Goal: Task Accomplishment & Management: Manage account settings

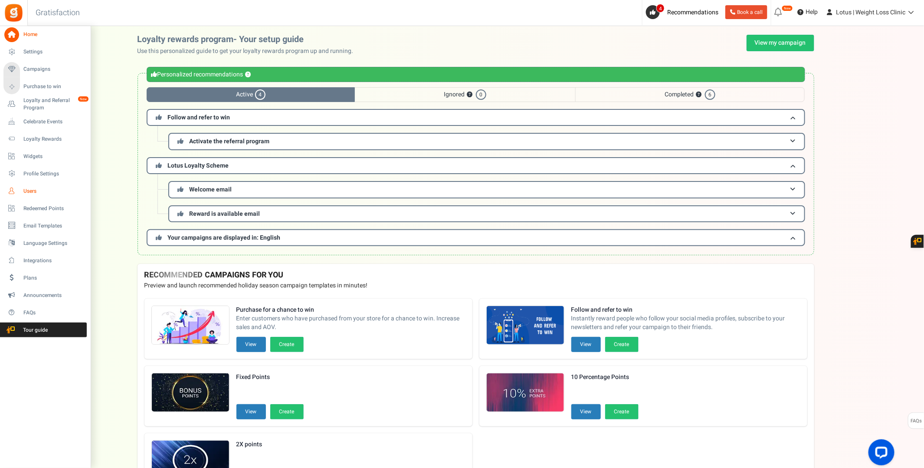
click at [31, 191] on span "Users" at bounding box center [53, 190] width 61 height 7
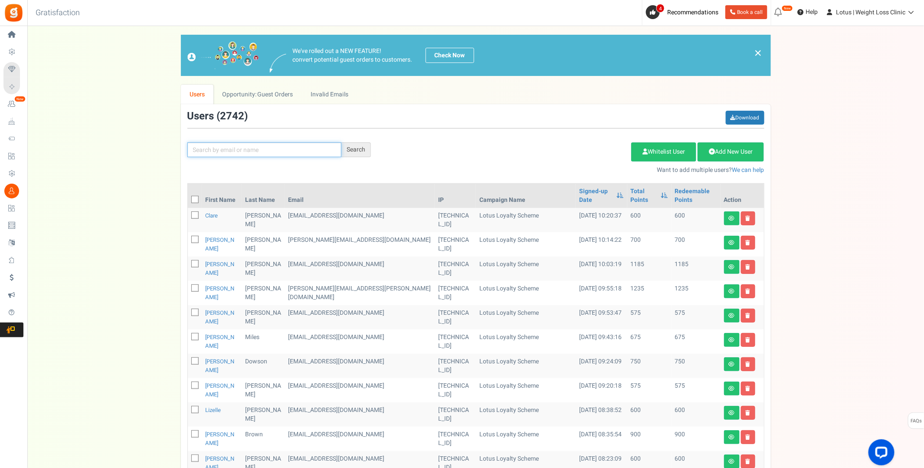
click at [219, 151] on input "text" at bounding box center [264, 149] width 154 height 15
type input "karen rayner"
click at [355, 152] on div "Search" at bounding box center [356, 149] width 30 height 15
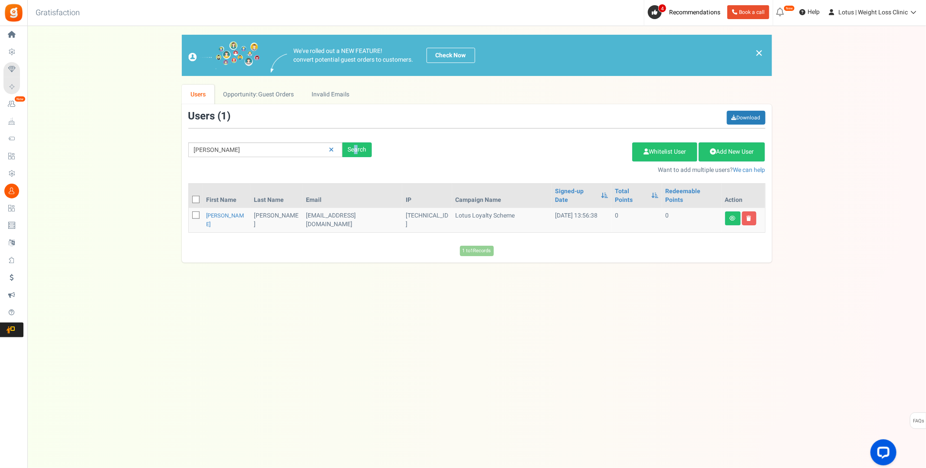
click at [197, 213] on icon at bounding box center [196, 216] width 6 height 6
click at [189, 213] on input "checkbox" at bounding box center [187, 216] width 6 height 6
checkbox input "true"
click at [570, 150] on link "Delete Selected Users" at bounding box center [588, 151] width 85 height 19
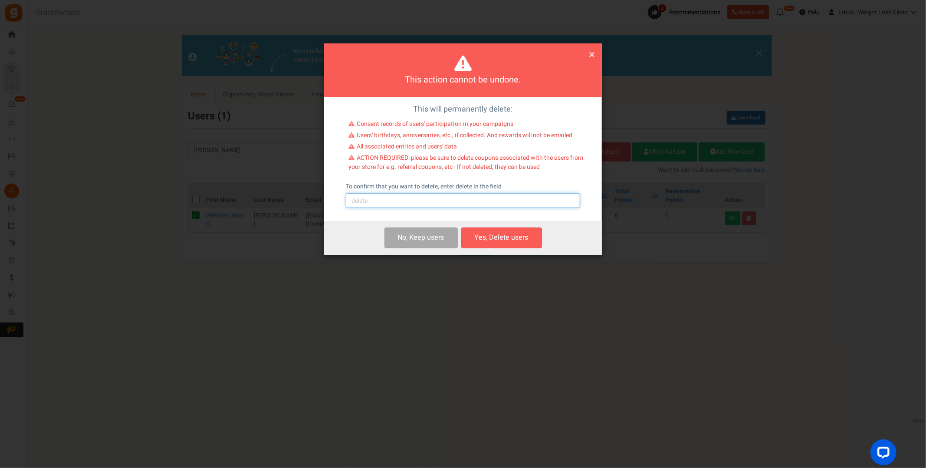
click at [433, 202] on input "text" at bounding box center [463, 200] width 234 height 15
type input "delete"
click at [496, 236] on button "Yes, Delete users" at bounding box center [501, 237] width 81 height 20
